Goal: Find specific page/section: Find specific page/section

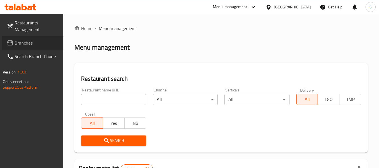
click at [10, 42] on icon at bounding box center [10, 42] width 6 height 5
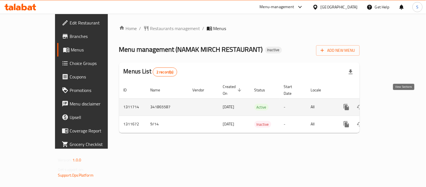
click at [390, 104] on icon "enhanced table" at bounding box center [387, 107] width 7 height 7
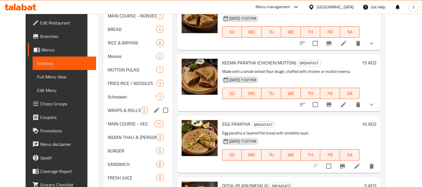
scroll to position [211, 0]
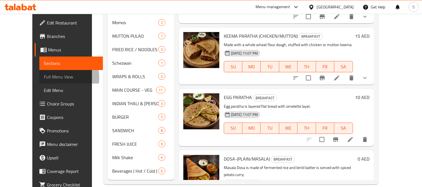
click at [44, 78] on span "Full Menu View" at bounding box center [71, 76] width 54 height 7
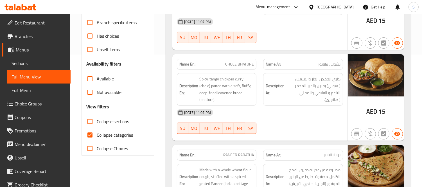
scroll to position [148, 0]
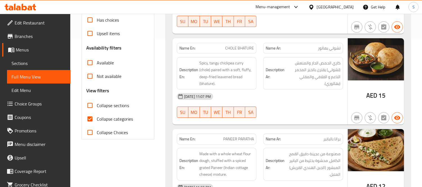
click at [120, 116] on span "Collapse categories" at bounding box center [115, 118] width 36 height 7
click at [97, 116] on input "Collapse categories" at bounding box center [89, 118] width 13 height 13
checkbox input "false"
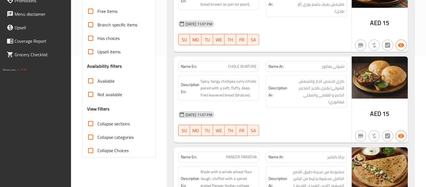
scroll to position [260, 0]
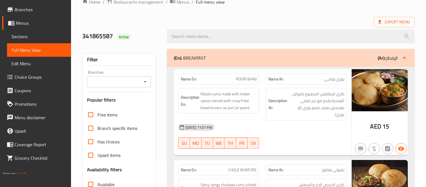
scroll to position [0, 0]
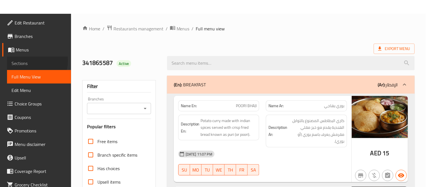
click at [29, 61] on span "Sections" at bounding box center [39, 63] width 55 height 7
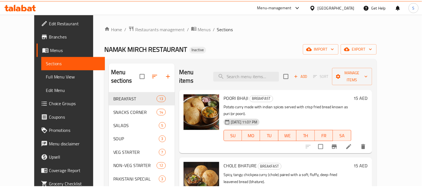
scroll to position [211, 0]
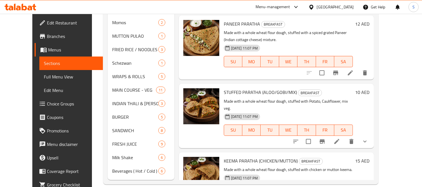
click at [330, 5] on div "United Arab Emirates" at bounding box center [334, 7] width 37 height 6
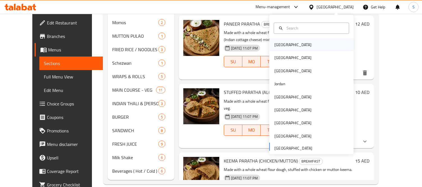
click at [284, 46] on div "[GEOGRAPHIC_DATA]" at bounding box center [293, 44] width 46 height 13
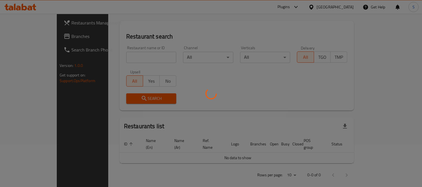
scroll to position [211, 0]
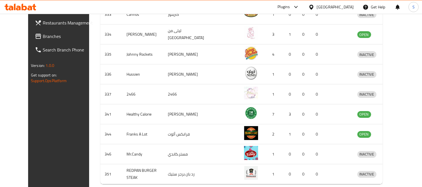
click at [43, 36] on span "Branches" at bounding box center [68, 36] width 51 height 7
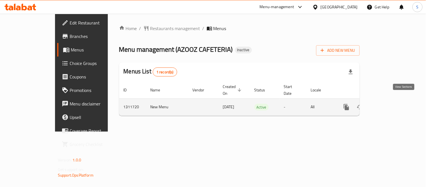
click at [390, 104] on icon "enhanced table" at bounding box center [387, 107] width 7 height 7
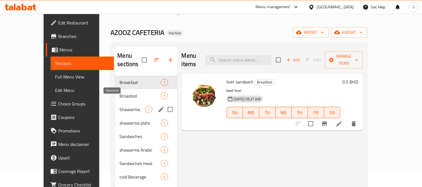
scroll to position [16, 0]
click at [138, 89] on div "Broasted 1" at bounding box center [146, 95] width 62 height 13
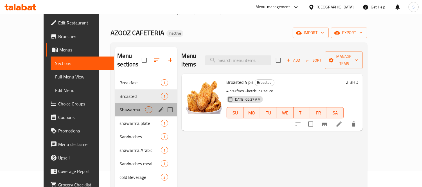
click at [134, 103] on div "Shawarma 1" at bounding box center [146, 109] width 62 height 13
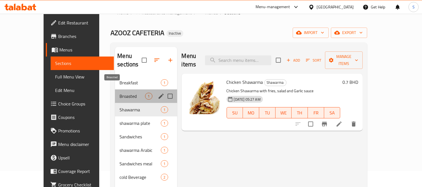
click at [127, 93] on span "Broasted" at bounding box center [132, 96] width 26 height 7
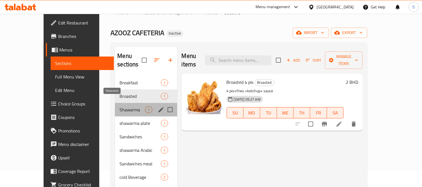
click at [134, 106] on span "Shawarma" at bounding box center [132, 109] width 26 height 7
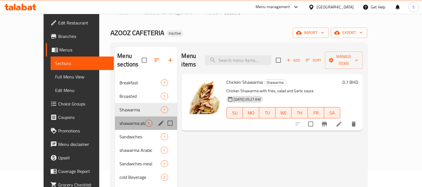
click at [119, 119] on div "shawarma plate 1" at bounding box center [146, 122] width 62 height 13
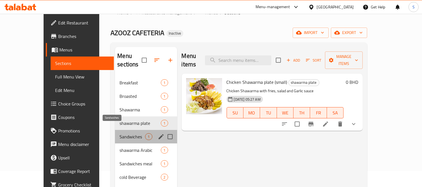
drag, startPoint x: 117, startPoint y: 131, endPoint x: 108, endPoint y: 139, distance: 11.9
click at [119, 133] on span "Sandwiches" at bounding box center [132, 136] width 26 height 7
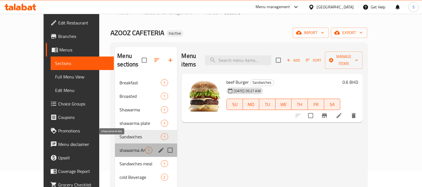
click at [119, 147] on span "shawarma Arabic" at bounding box center [132, 150] width 26 height 7
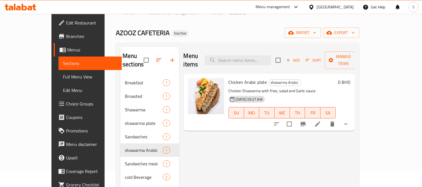
click at [30, 5] on icon at bounding box center [20, 7] width 32 height 7
